Goal: Task Accomplishment & Management: Use online tool/utility

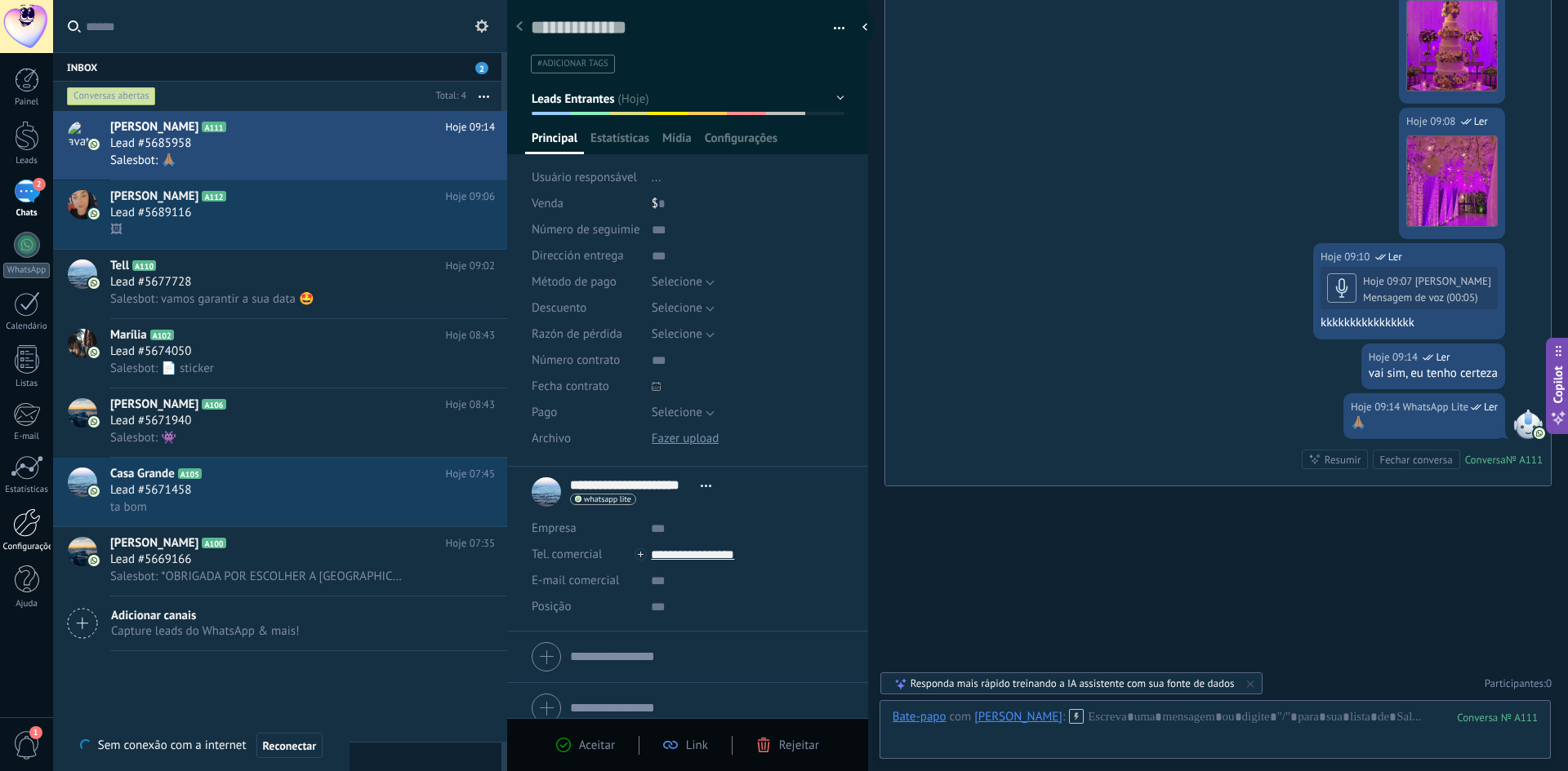
click at [33, 535] on div at bounding box center [27, 523] width 28 height 29
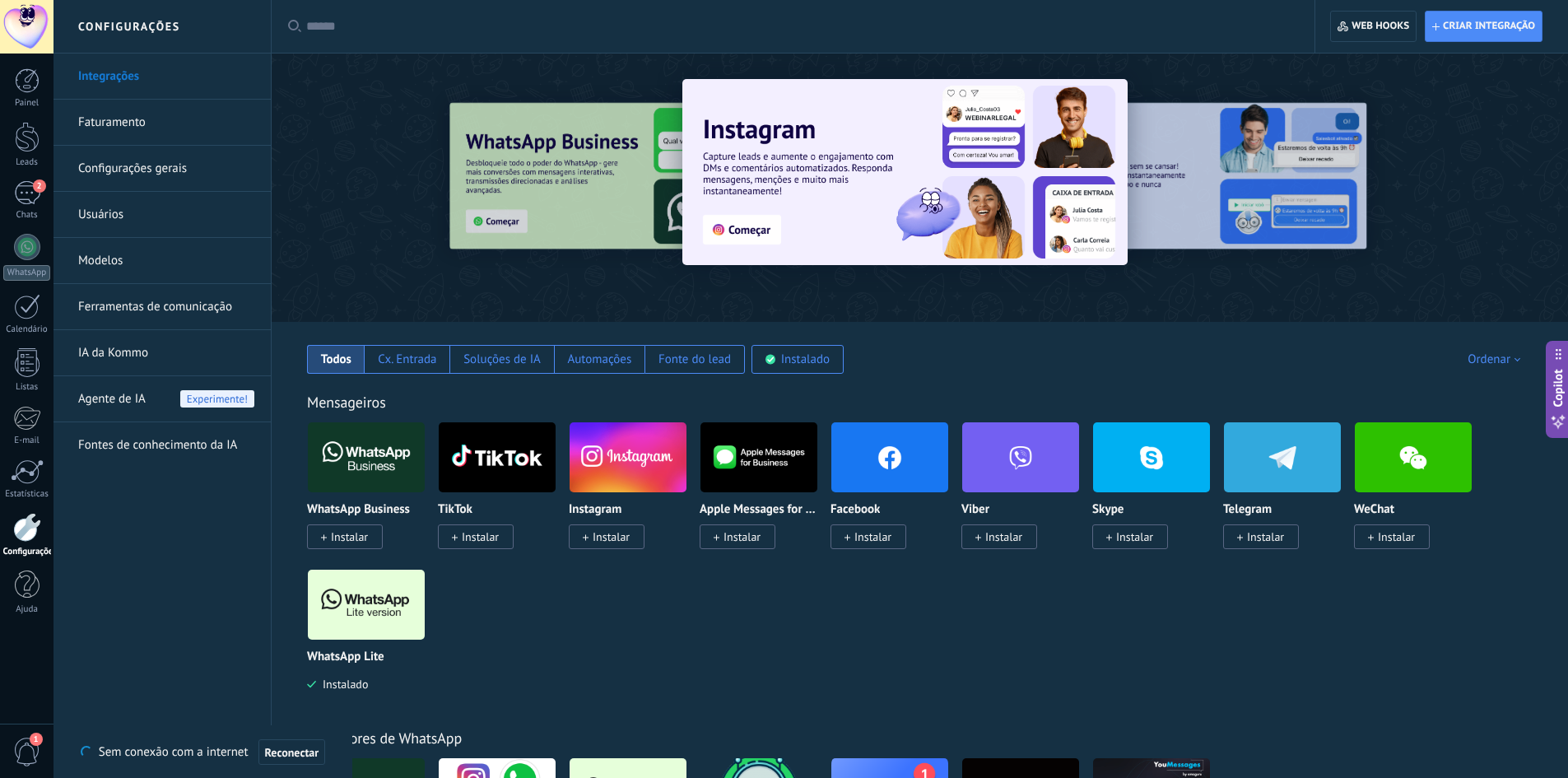
click at [165, 310] on link "Ferramentas de comunicação" at bounding box center [167, 308] width 176 height 47
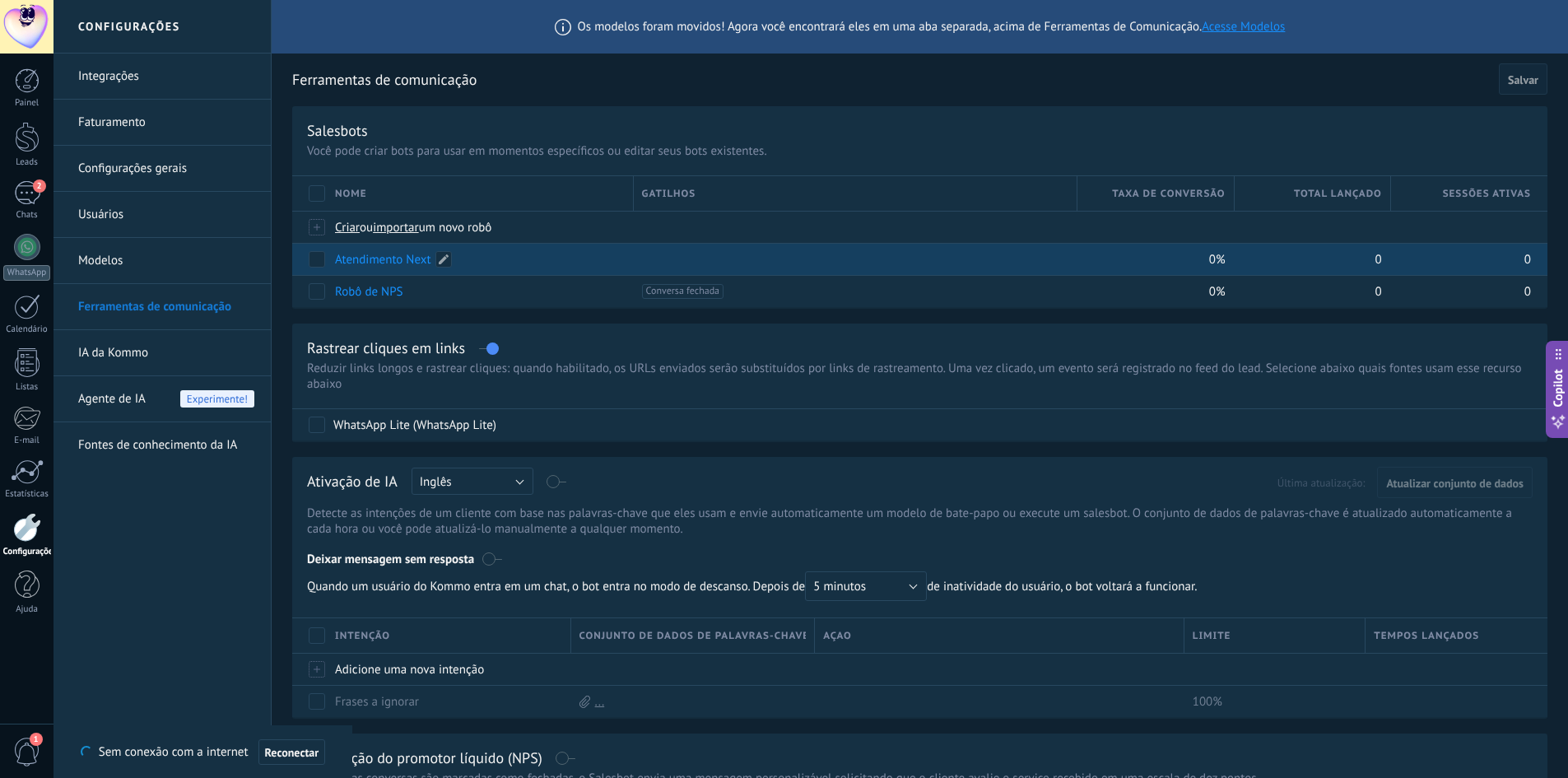
click at [379, 259] on link "Atendimento Next" at bounding box center [383, 260] width 96 height 16
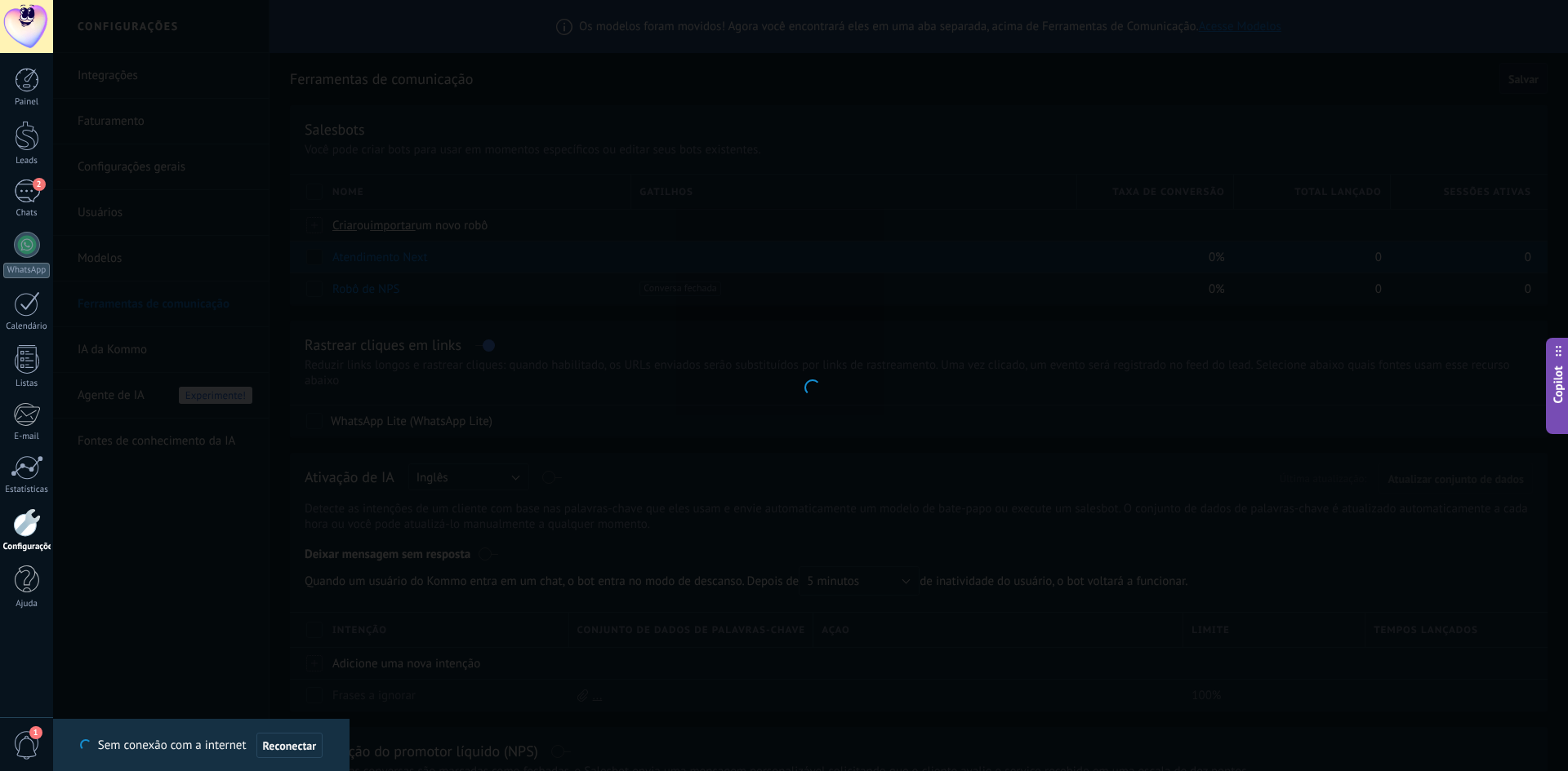
type input "**********"
